Goal: Check status: Check status

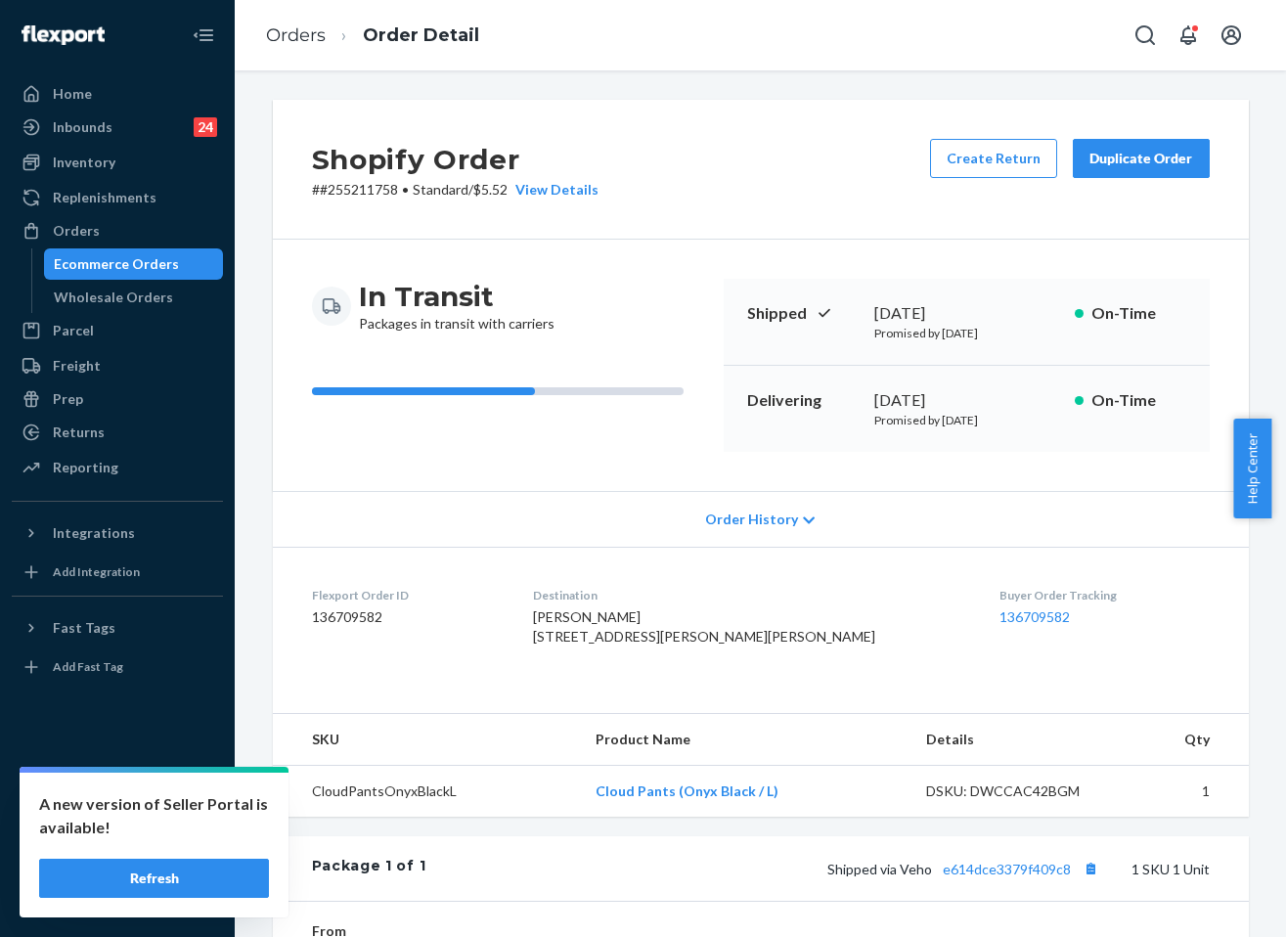
click at [330, 29] on li "Order Detail" at bounding box center [402, 35] width 153 height 26
click at [310, 39] on link "Orders" at bounding box center [296, 35] width 60 height 22
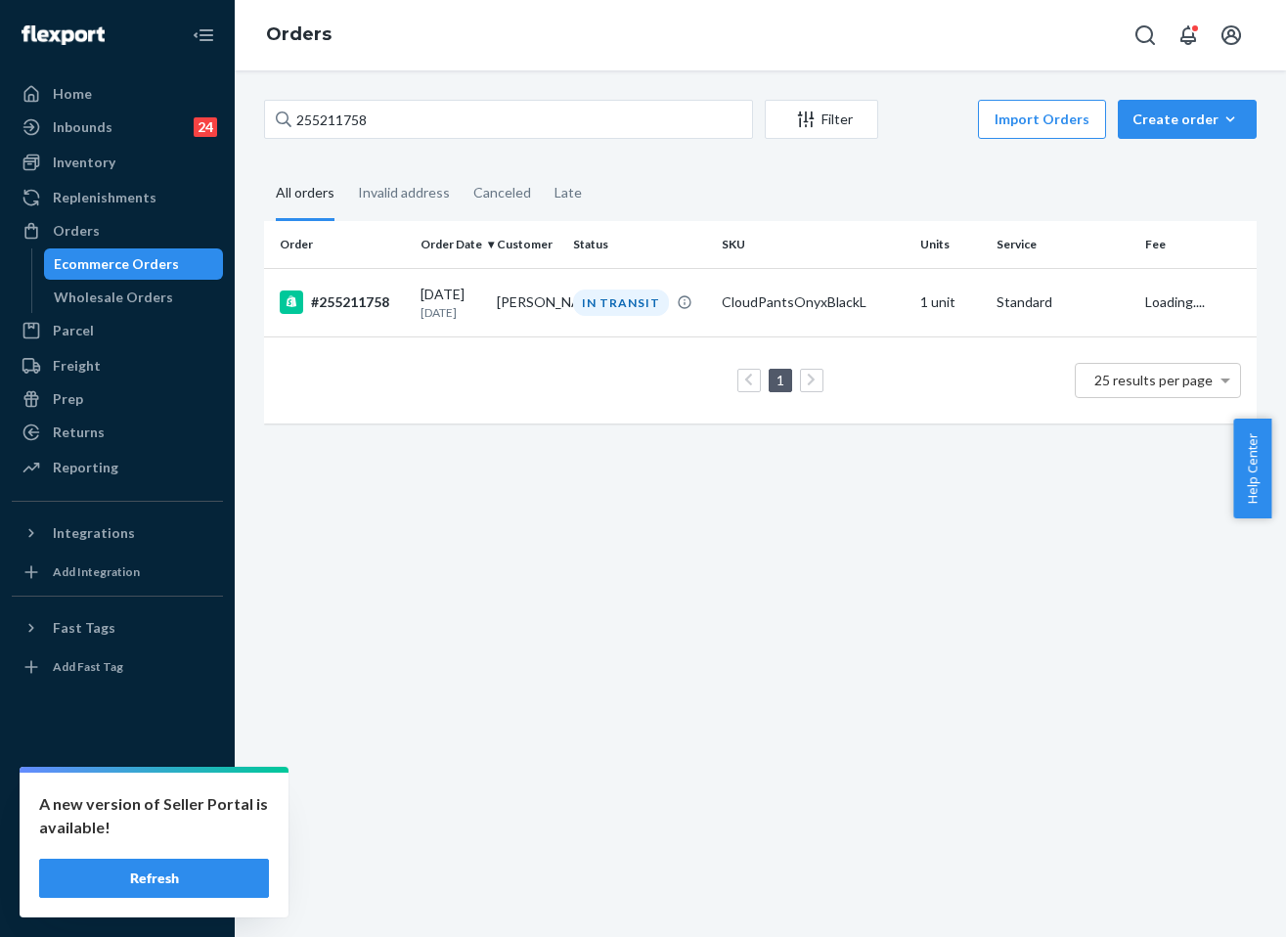
click at [473, 146] on div "255211758 Filter Import Orders Create order Ecommerce order Removal order All o…" at bounding box center [760, 271] width 1022 height 343
click at [479, 122] on input "255211758" at bounding box center [508, 119] width 489 height 39
paste input "#255281967"
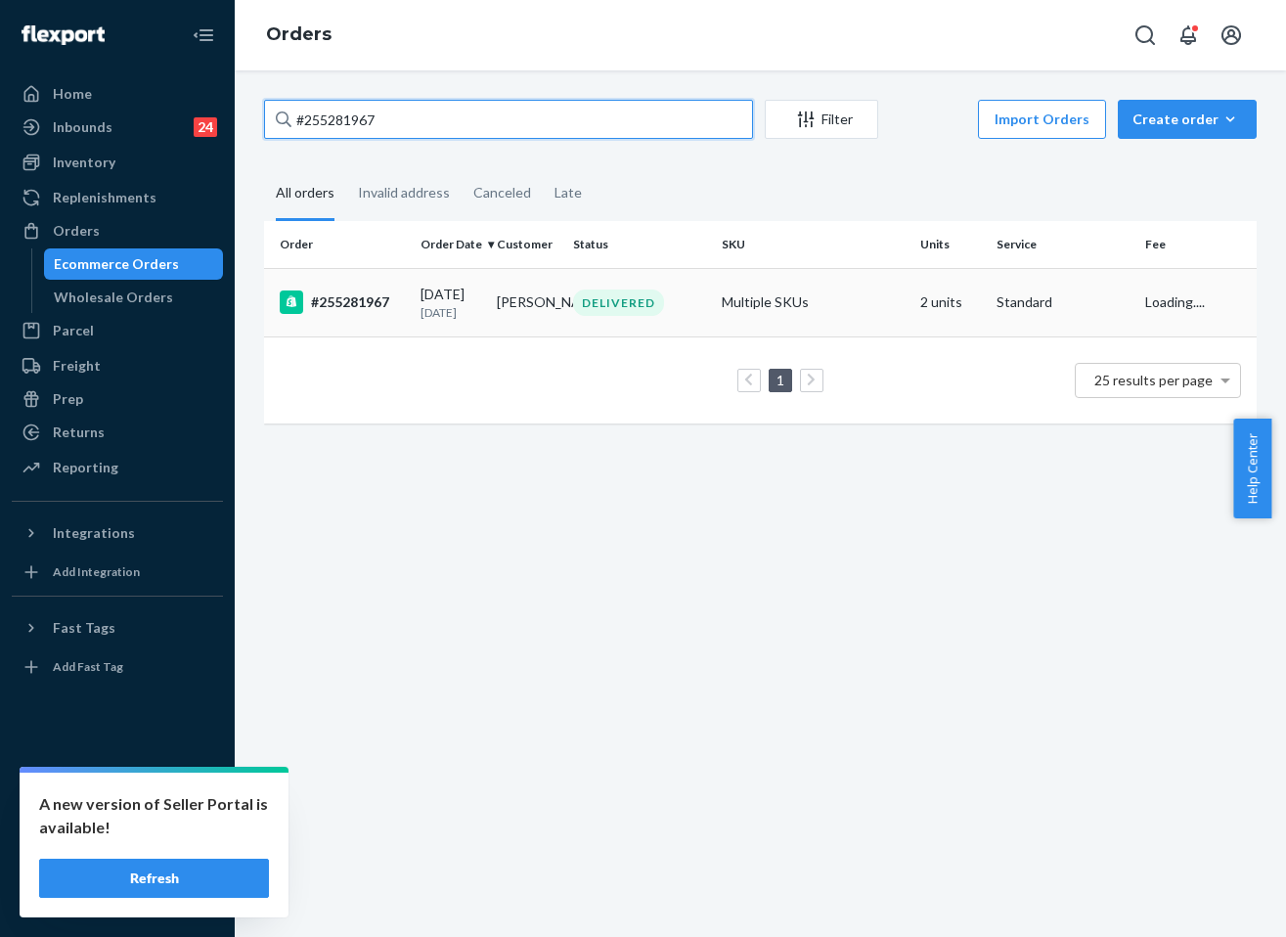
type input "#255281967"
click at [635, 312] on div "DELIVERED" at bounding box center [618, 302] width 91 height 26
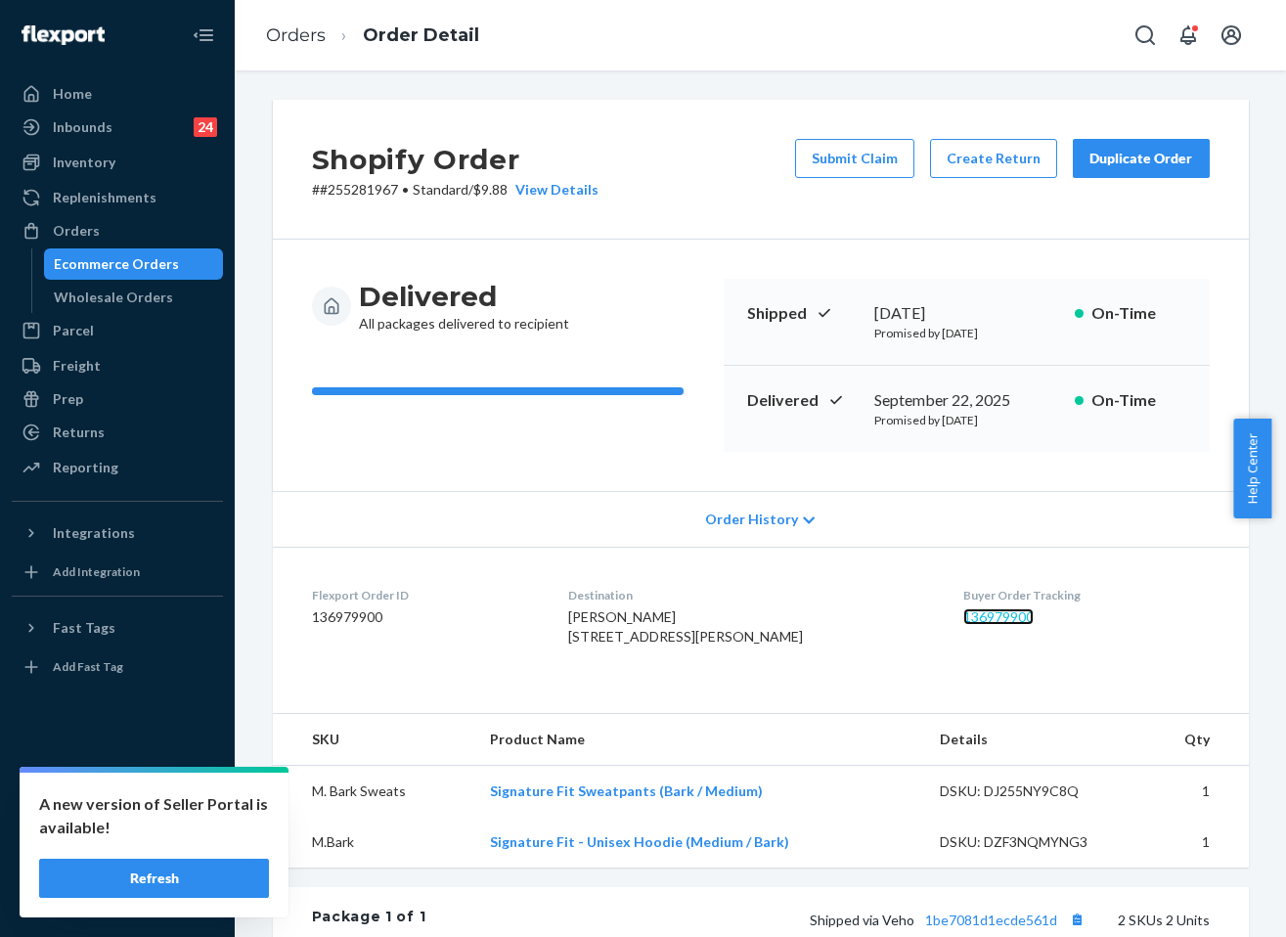
click at [963, 617] on link "136979900" at bounding box center [998, 616] width 70 height 17
